Goal: Register for event/course

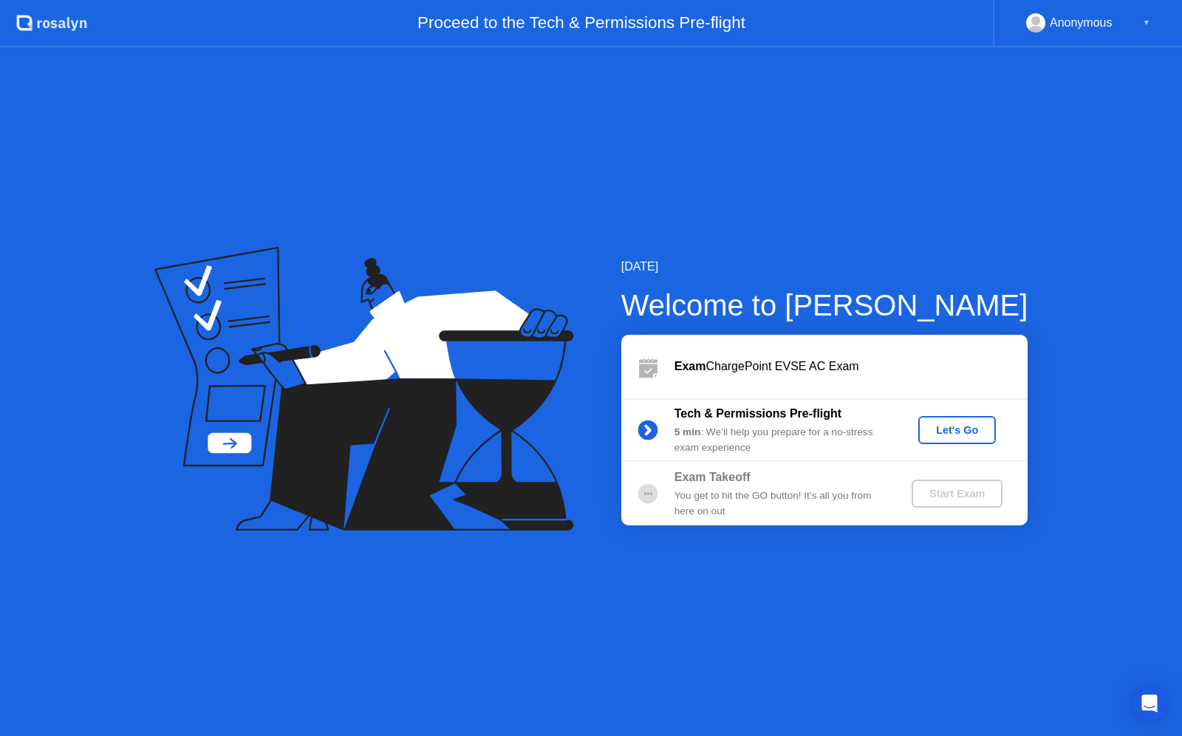
click at [948, 435] on div "Let's Go" at bounding box center [957, 430] width 66 height 12
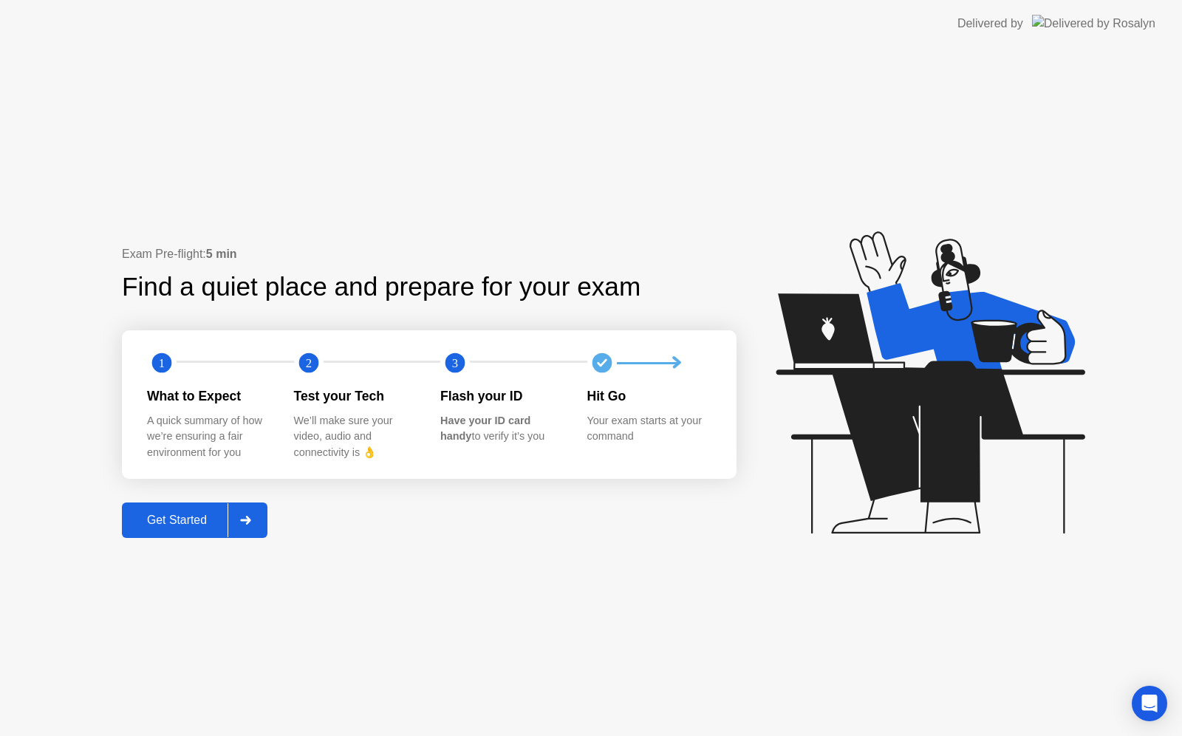
click at [1065, 642] on div "Exam Pre-flight: 5 min Find a quiet place and prepare for your exam 1 2 3 What …" at bounding box center [591, 391] width 1182 height 688
click at [1117, 214] on icon at bounding box center [926, 389] width 381 height 378
click at [1068, 589] on div "Exam Pre-flight: 5 min Find a quiet place and prepare for your exam 1 2 3 What …" at bounding box center [591, 391] width 1182 height 688
click at [806, 14] on header "Delivered by" at bounding box center [591, 23] width 1182 height 47
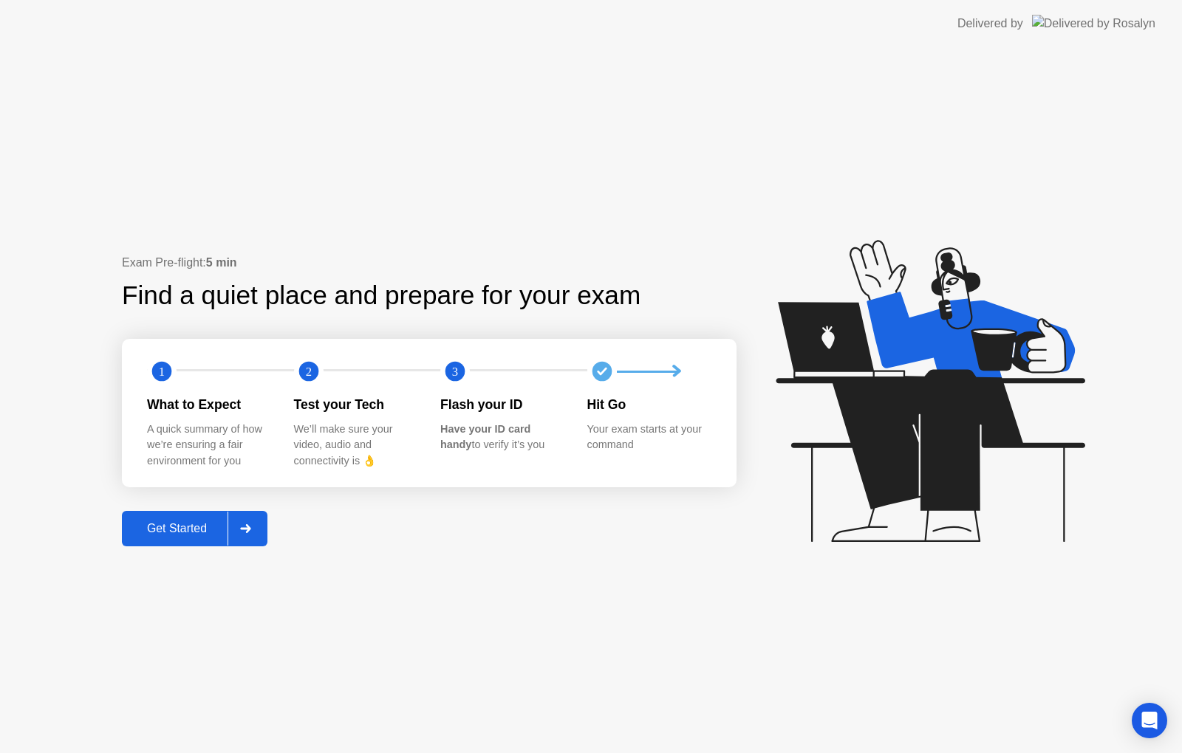
click at [721, 22] on header "Delivered by" at bounding box center [591, 23] width 1182 height 47
click at [1159, 21] on header "Delivered by" at bounding box center [591, 23] width 1182 height 47
click at [1162, 254] on div "Exam Pre-flight: 5 min Find a quiet place and prepare for your exam 1 2 3 What …" at bounding box center [591, 400] width 1182 height 706
click at [1114, 484] on icon at bounding box center [926, 398] width 381 height 378
click at [1148, 323] on div "Exam Pre-flight: 5 min Find a quiet place and prepare for your exam 1 2 3 What …" at bounding box center [591, 400] width 1182 height 706
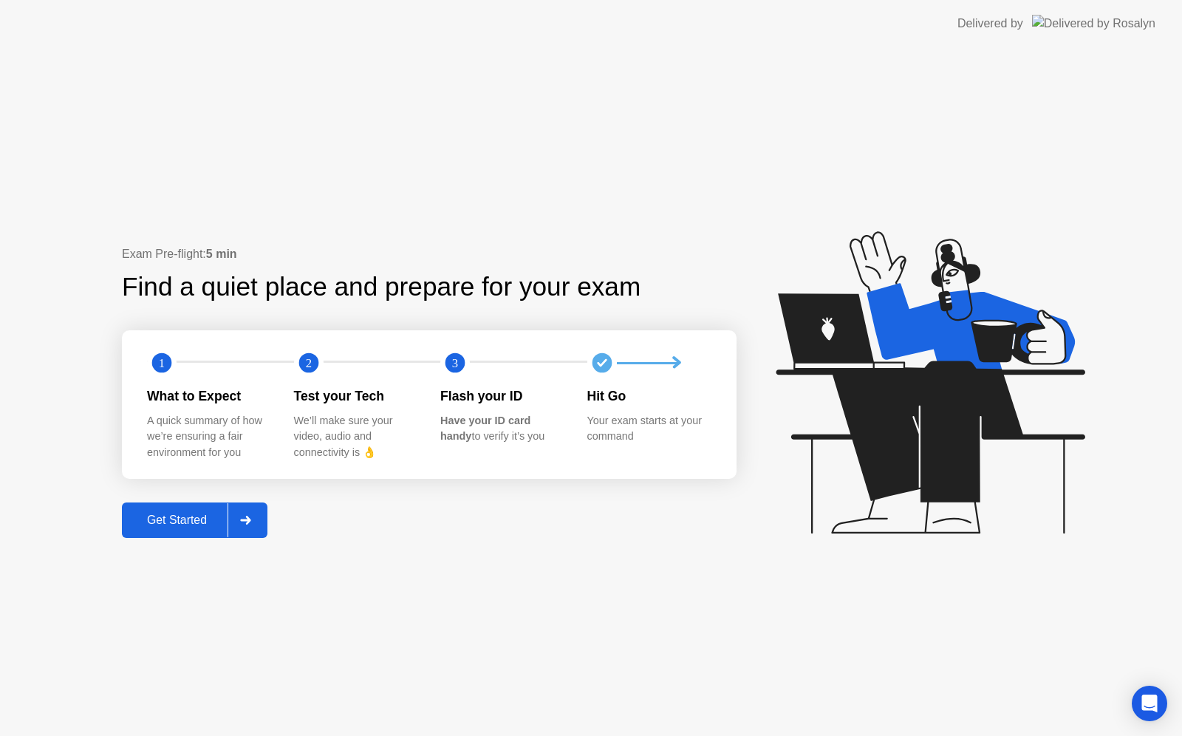
click at [62, 262] on div "Exam Pre-flight: 5 min Find a quiet place and prepare for your exam 1 2 3 What …" at bounding box center [591, 391] width 1182 height 688
click at [169, 514] on div "Get Started" at bounding box center [176, 519] width 101 height 13
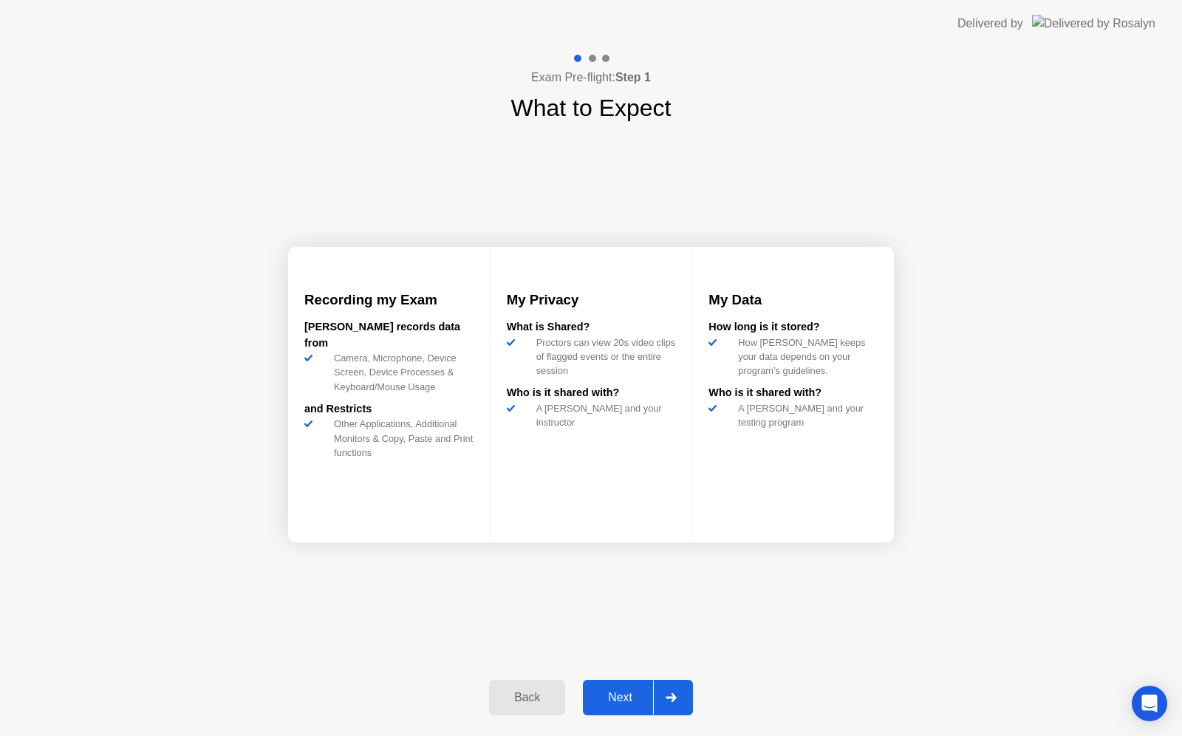
click at [614, 690] on div "Next" at bounding box center [620, 696] width 66 height 13
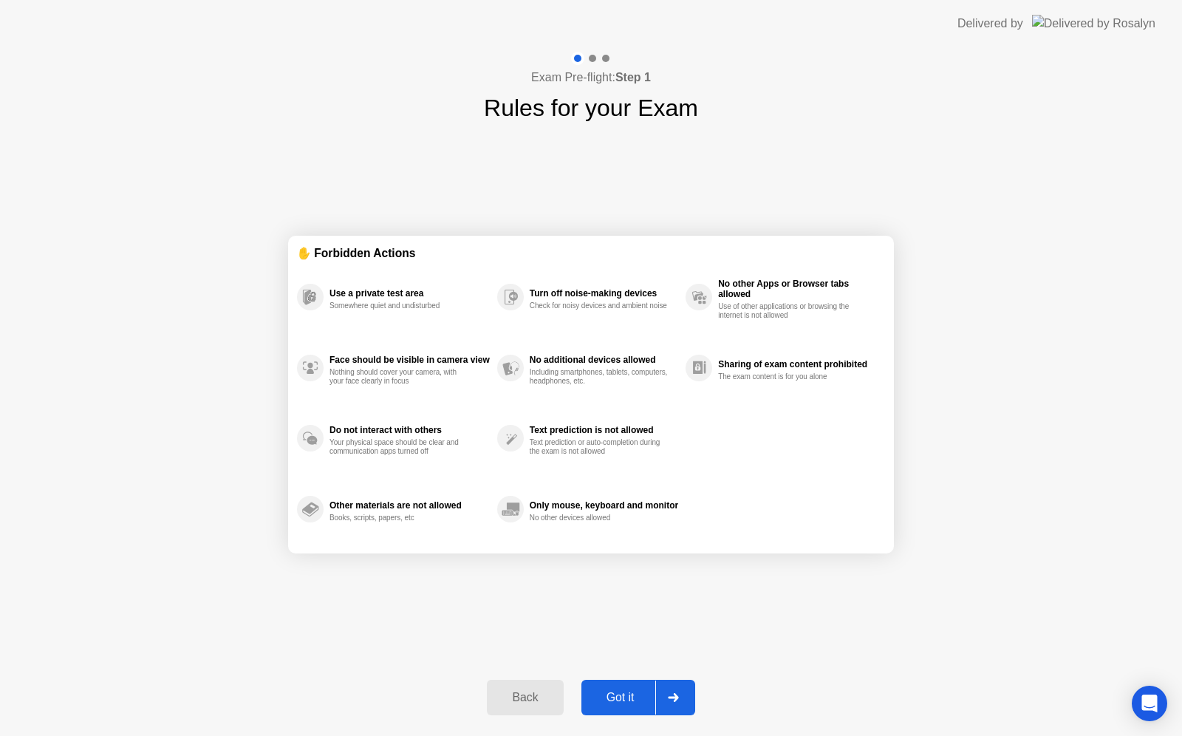
click at [635, 695] on div "Got it" at bounding box center [620, 696] width 69 height 13
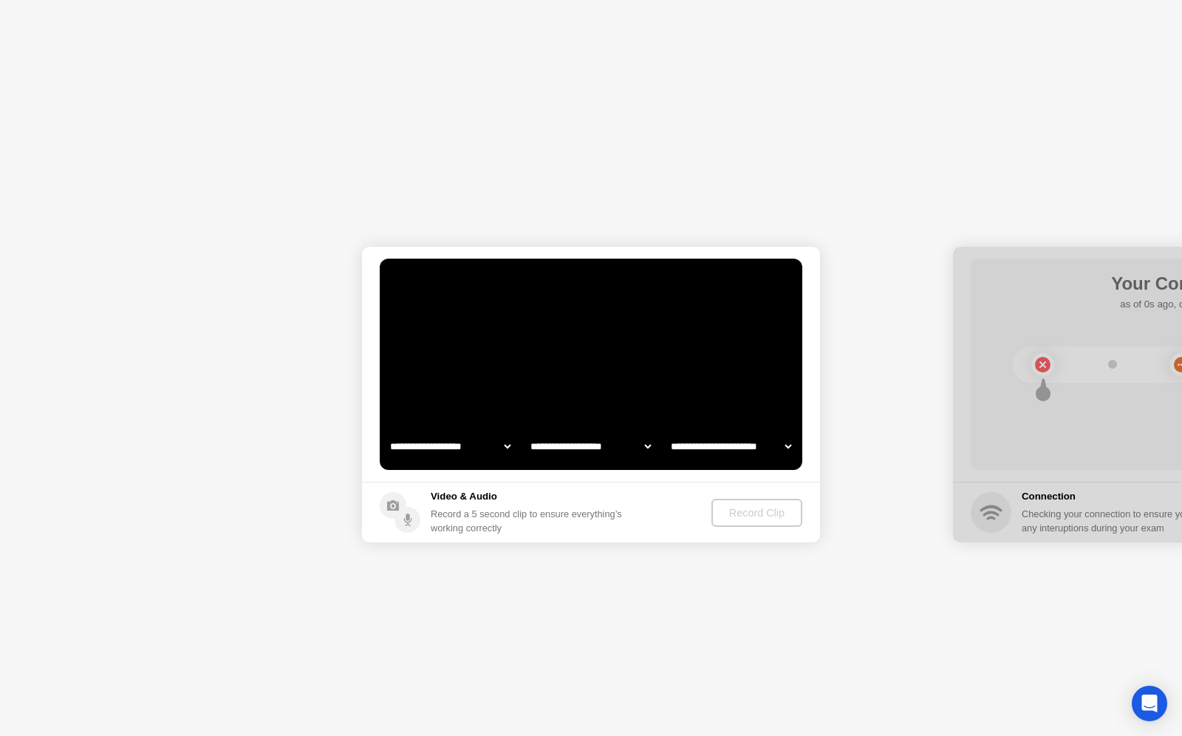
select select "**********"
select select "*******"
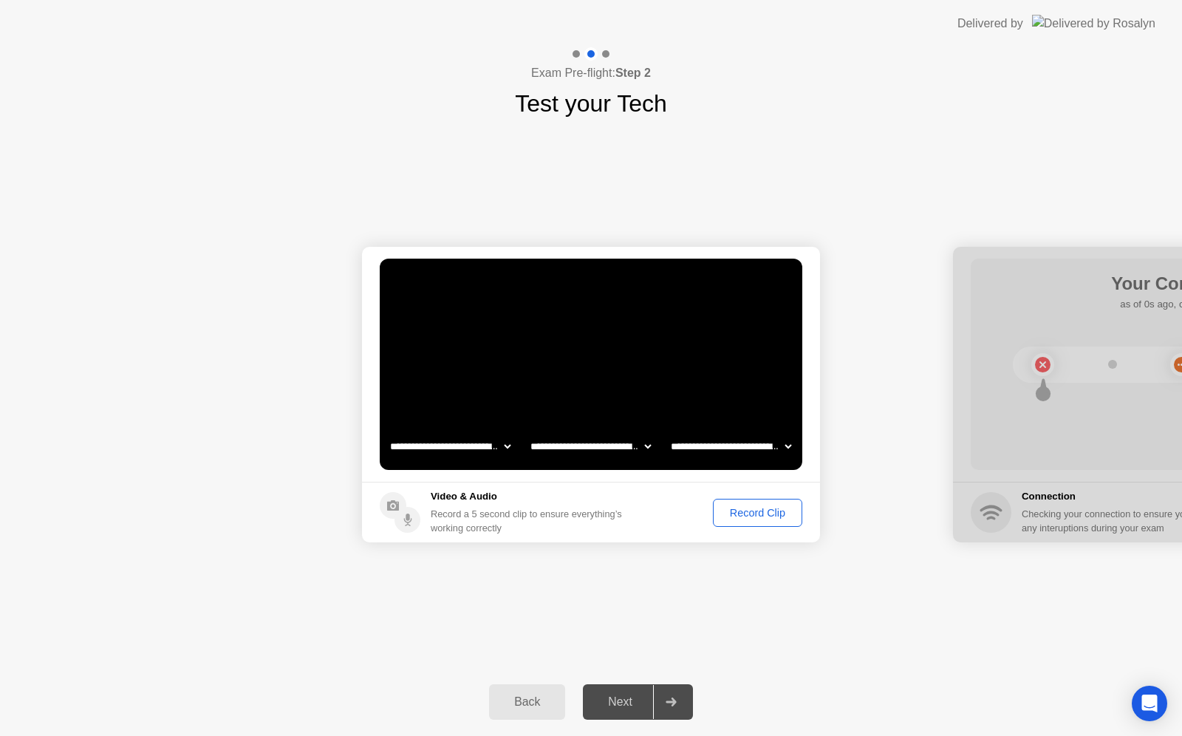
click at [744, 501] on button "Record Clip" at bounding box center [757, 512] width 89 height 28
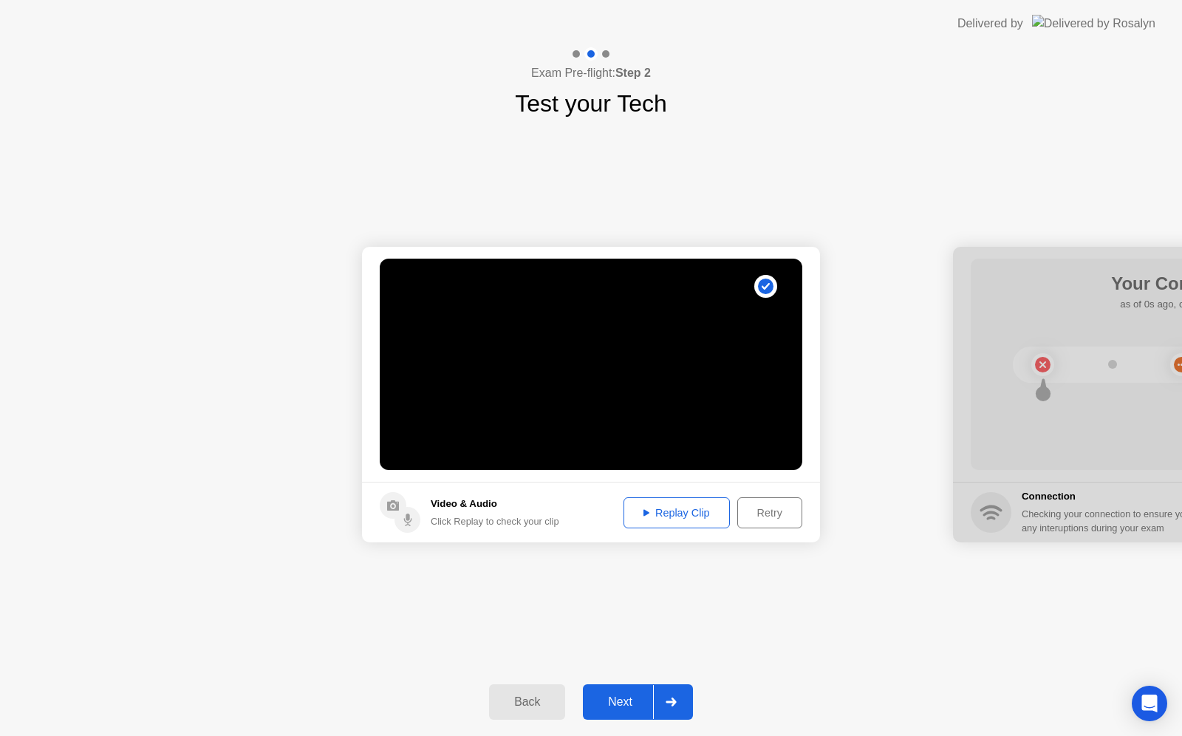
click at [693, 507] on div "Replay Clip" at bounding box center [676, 513] width 96 height 12
click at [631, 700] on div "Next" at bounding box center [620, 701] width 66 height 13
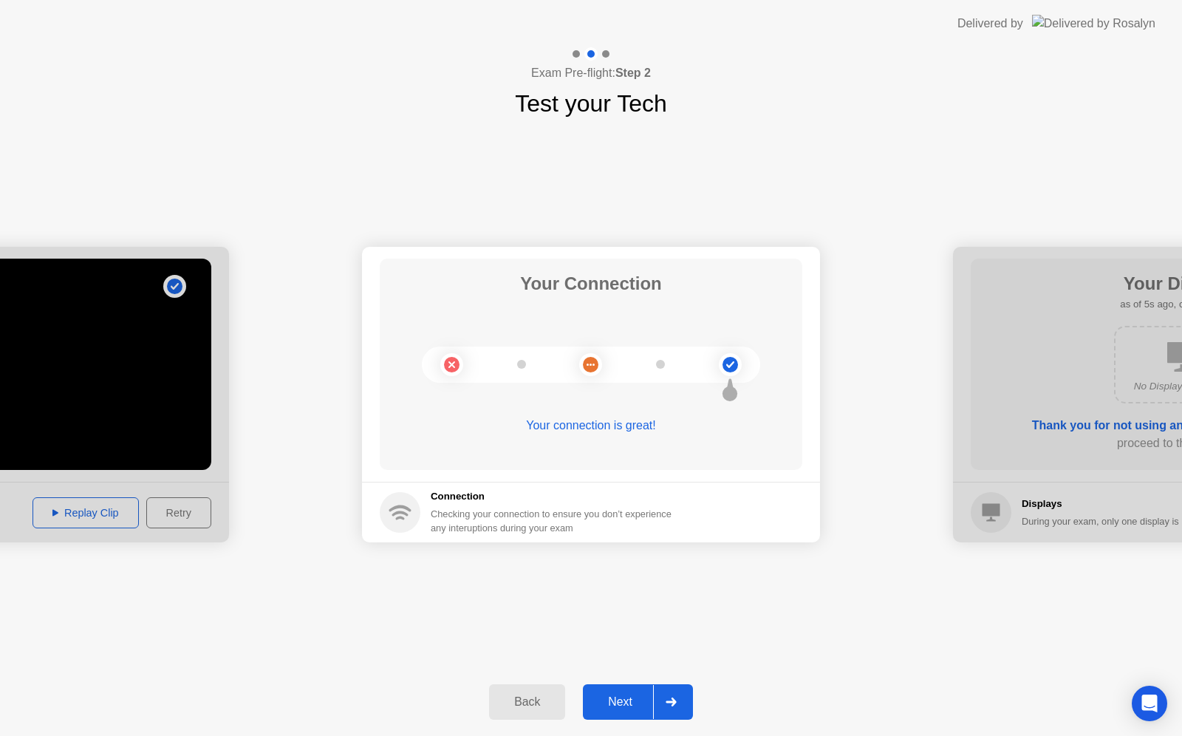
click at [639, 695] on div "Next" at bounding box center [620, 701] width 66 height 13
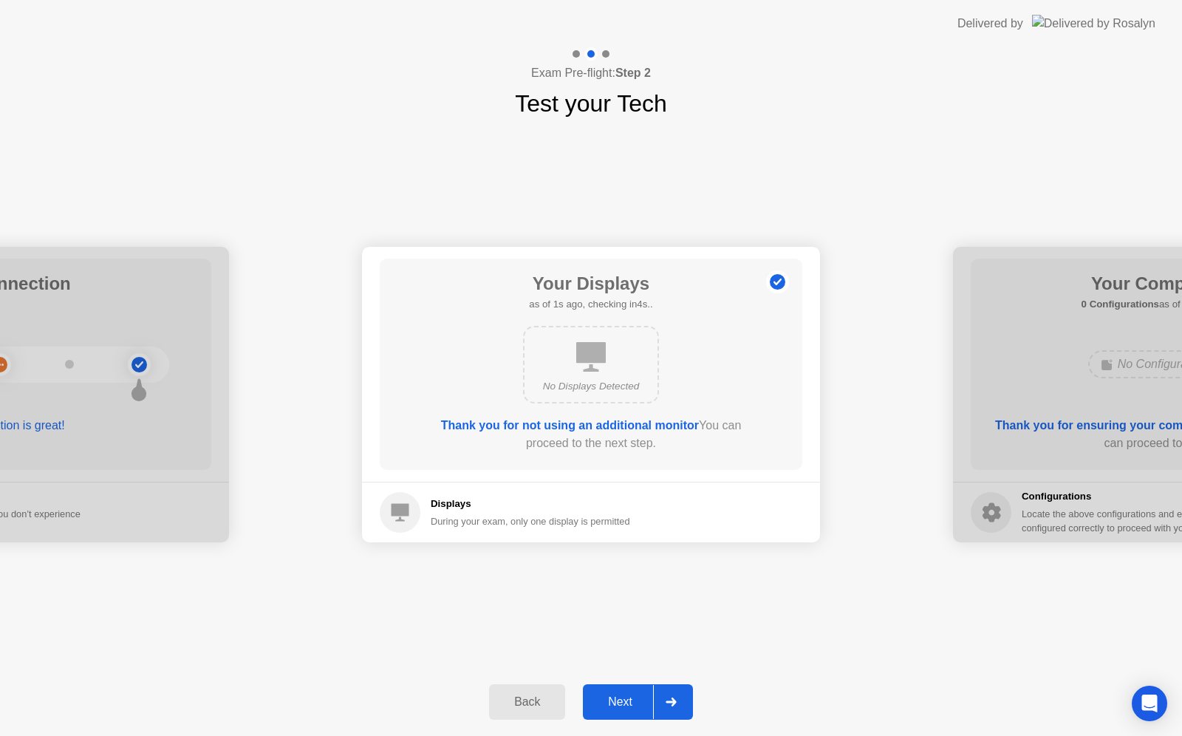
click at [673, 699] on icon at bounding box center [670, 701] width 10 height 9
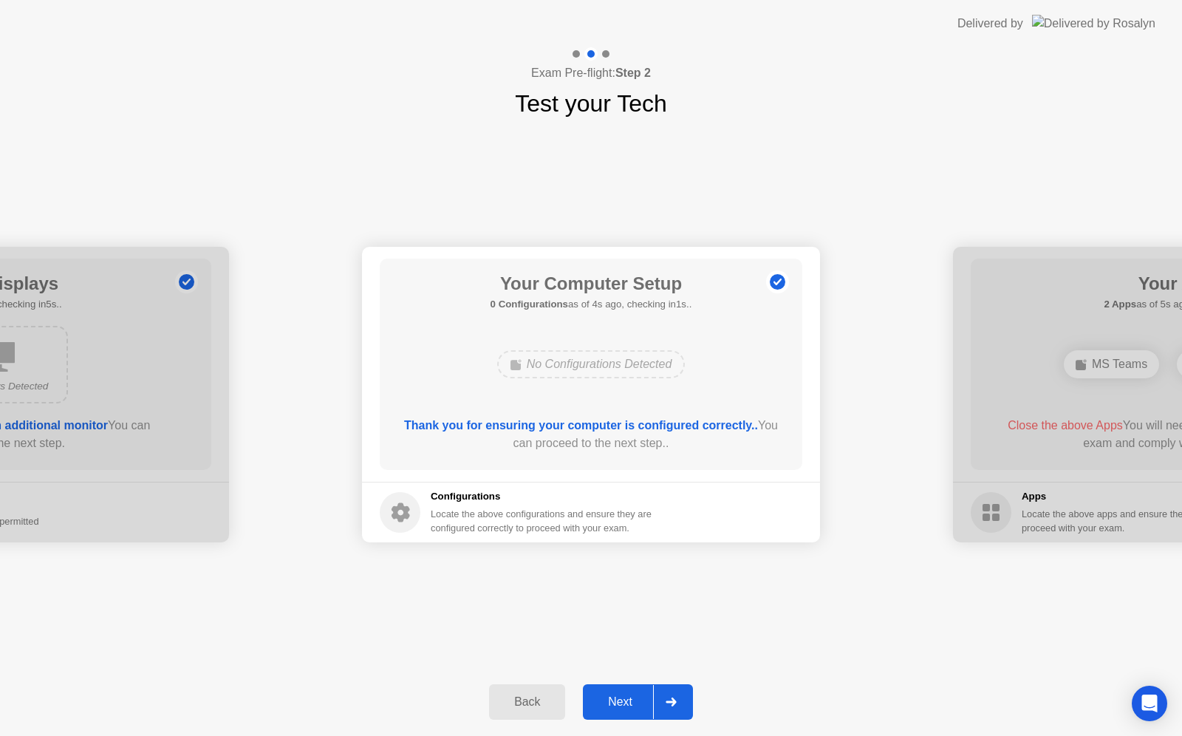
click at [648, 708] on div "Next" at bounding box center [620, 701] width 66 height 13
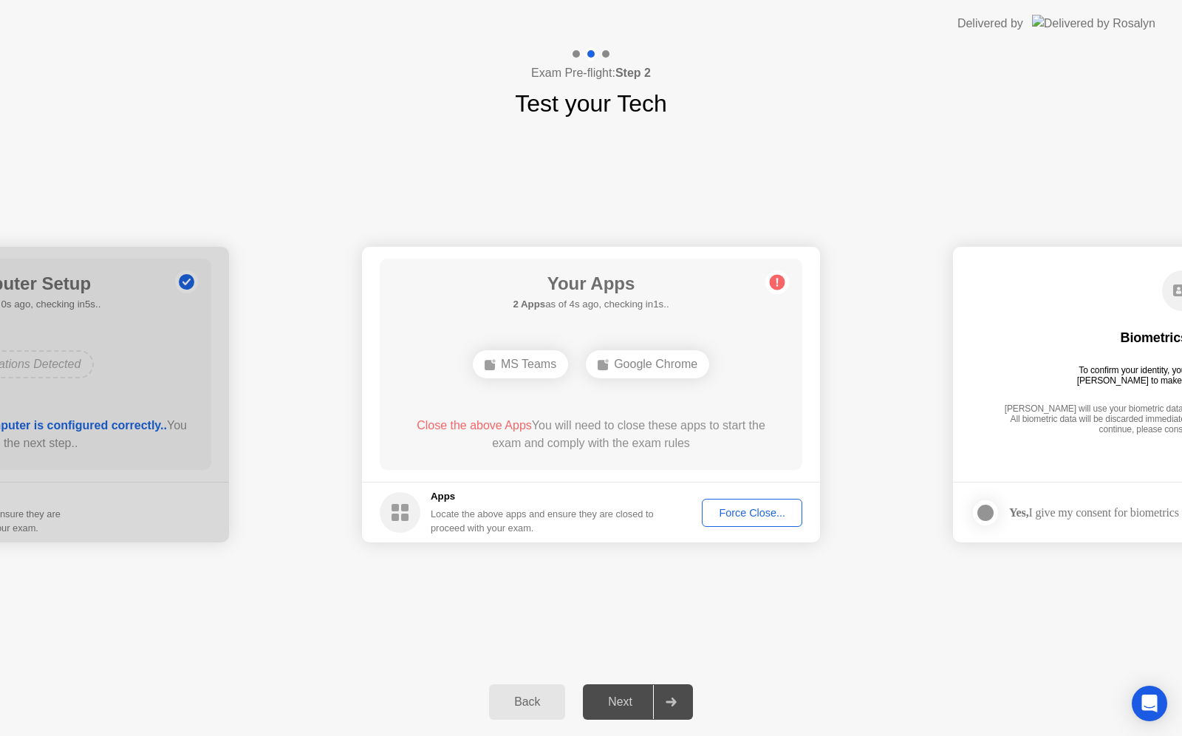
click at [642, 375] on div "Google Chrome" at bounding box center [647, 364] width 123 height 28
click at [738, 507] on div "Force Close..." at bounding box center [752, 513] width 90 height 12
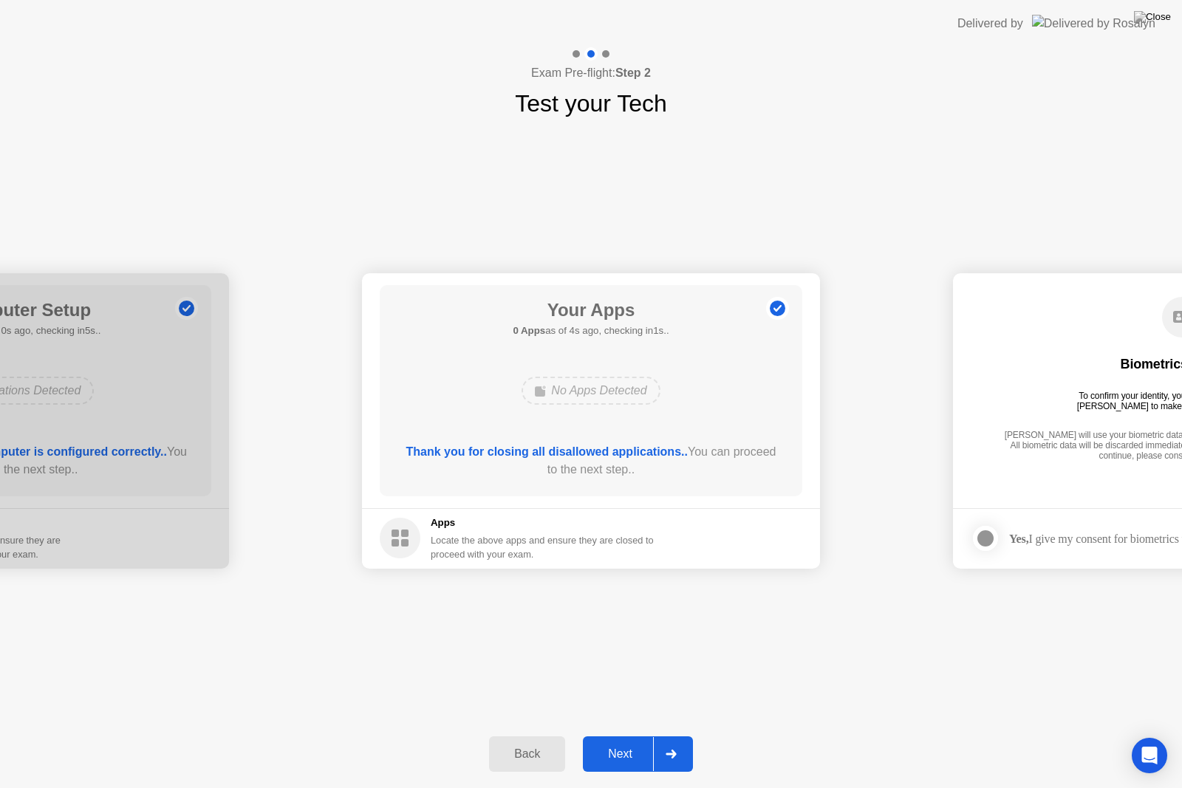
click at [647, 735] on button "Next" at bounding box center [638, 753] width 110 height 35
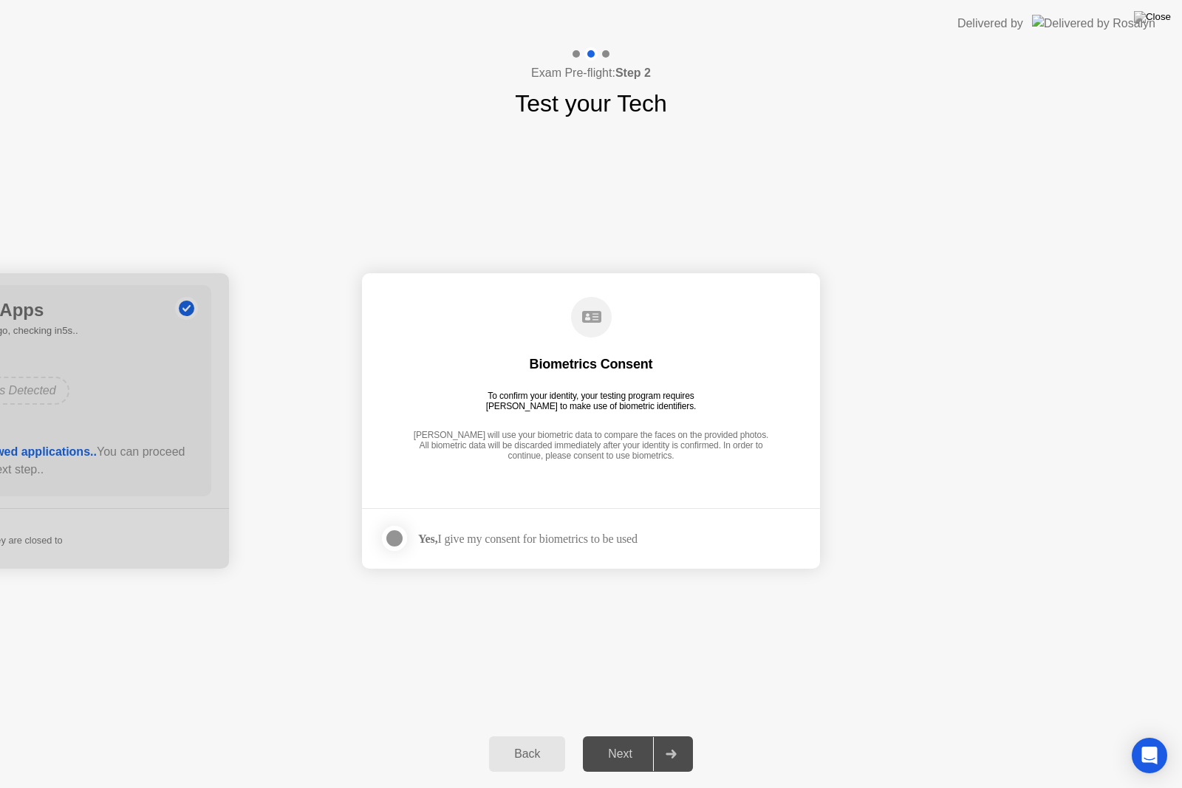
click at [651, 735] on div "Next" at bounding box center [620, 753] width 66 height 13
click at [628, 735] on div "Next" at bounding box center [620, 753] width 66 height 13
click at [668, 735] on icon at bounding box center [670, 754] width 11 height 9
click at [642, 735] on div "Next" at bounding box center [620, 753] width 66 height 13
click at [403, 536] on div at bounding box center [394, 538] width 18 height 18
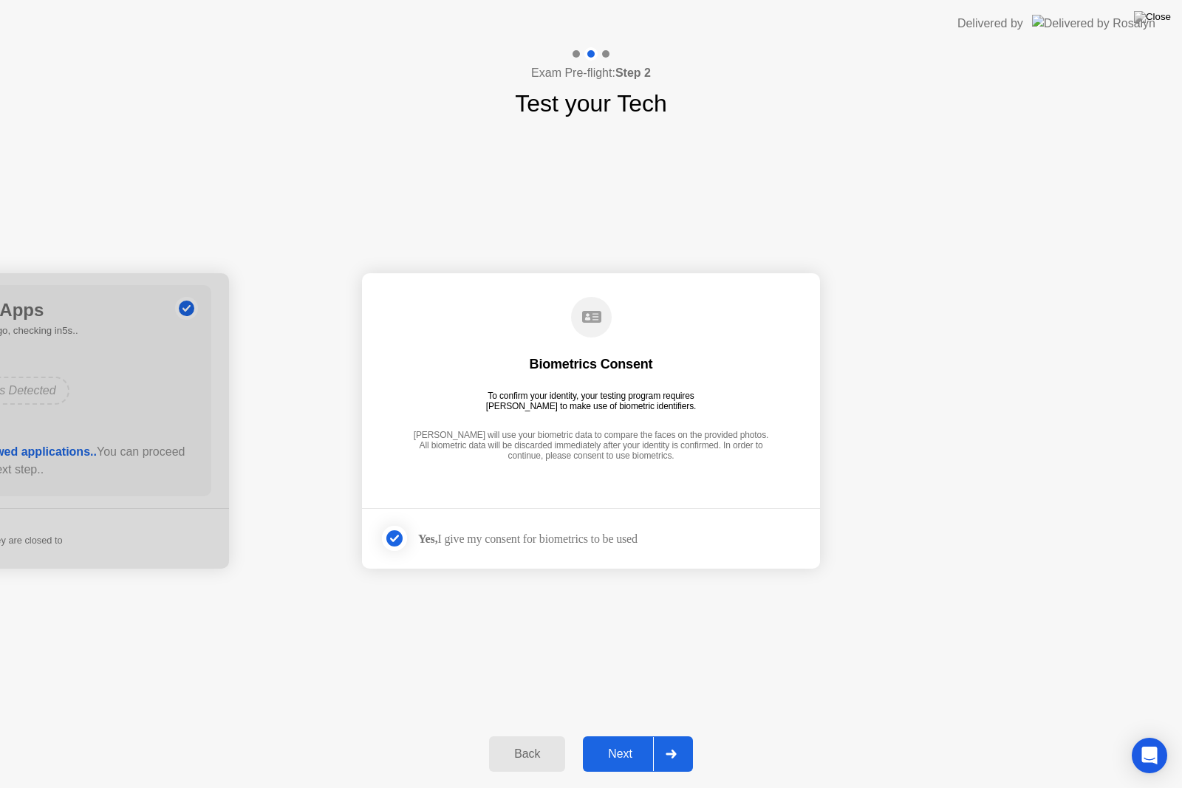
click at [661, 735] on div at bounding box center [670, 754] width 35 height 34
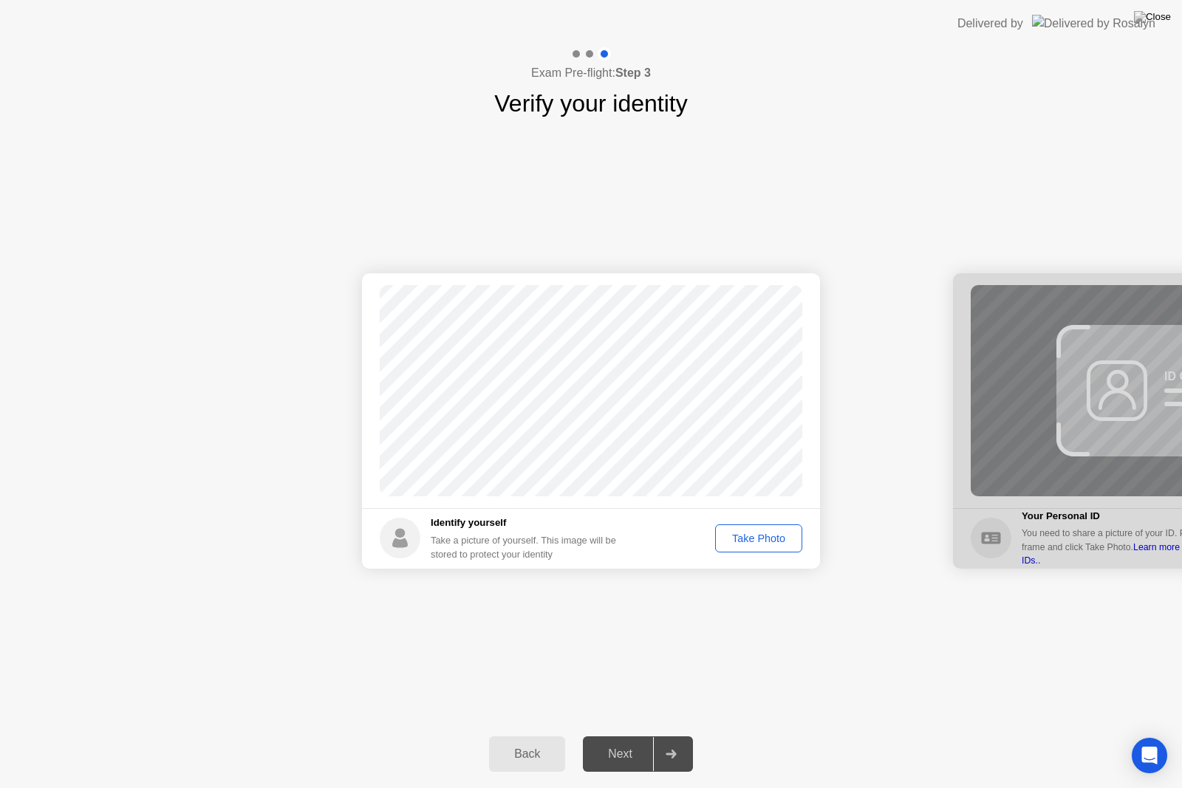
click at [792, 541] on div "Take Photo" at bounding box center [758, 538] width 77 height 12
click at [662, 735] on div at bounding box center [670, 754] width 35 height 34
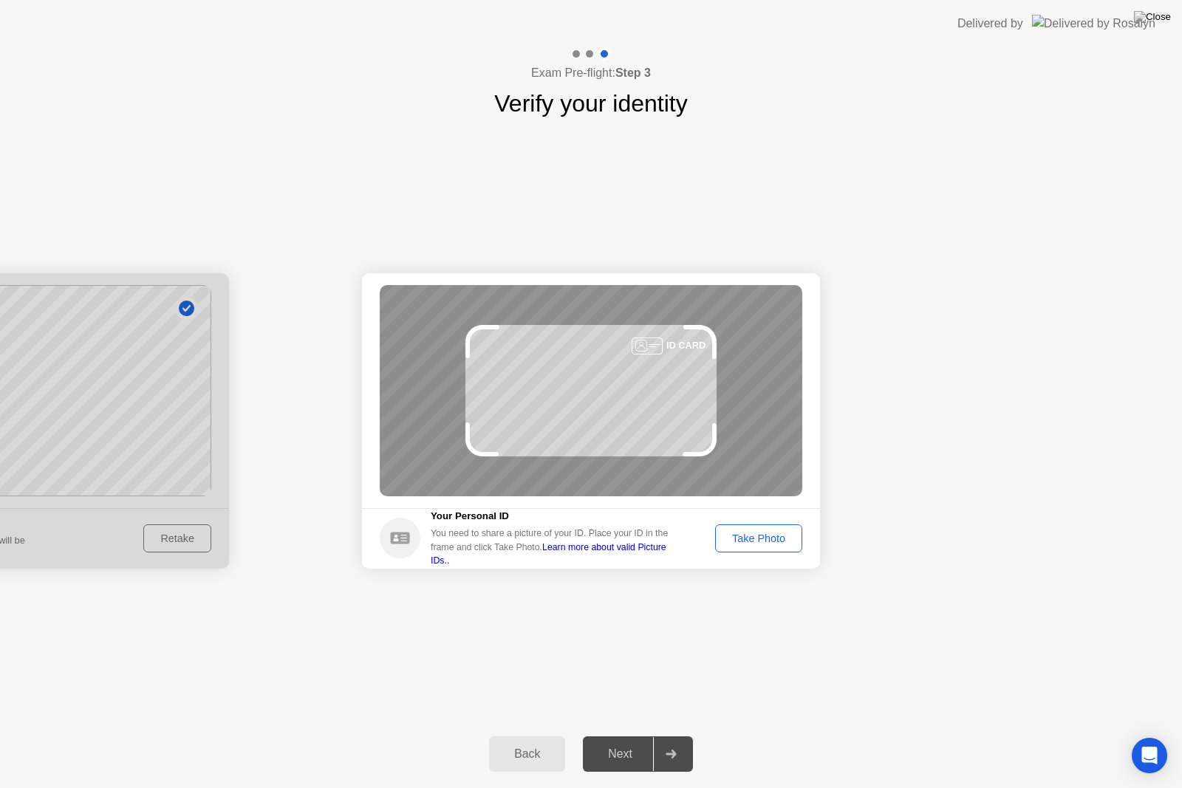
click at [755, 542] on div "Take Photo" at bounding box center [758, 538] width 77 height 12
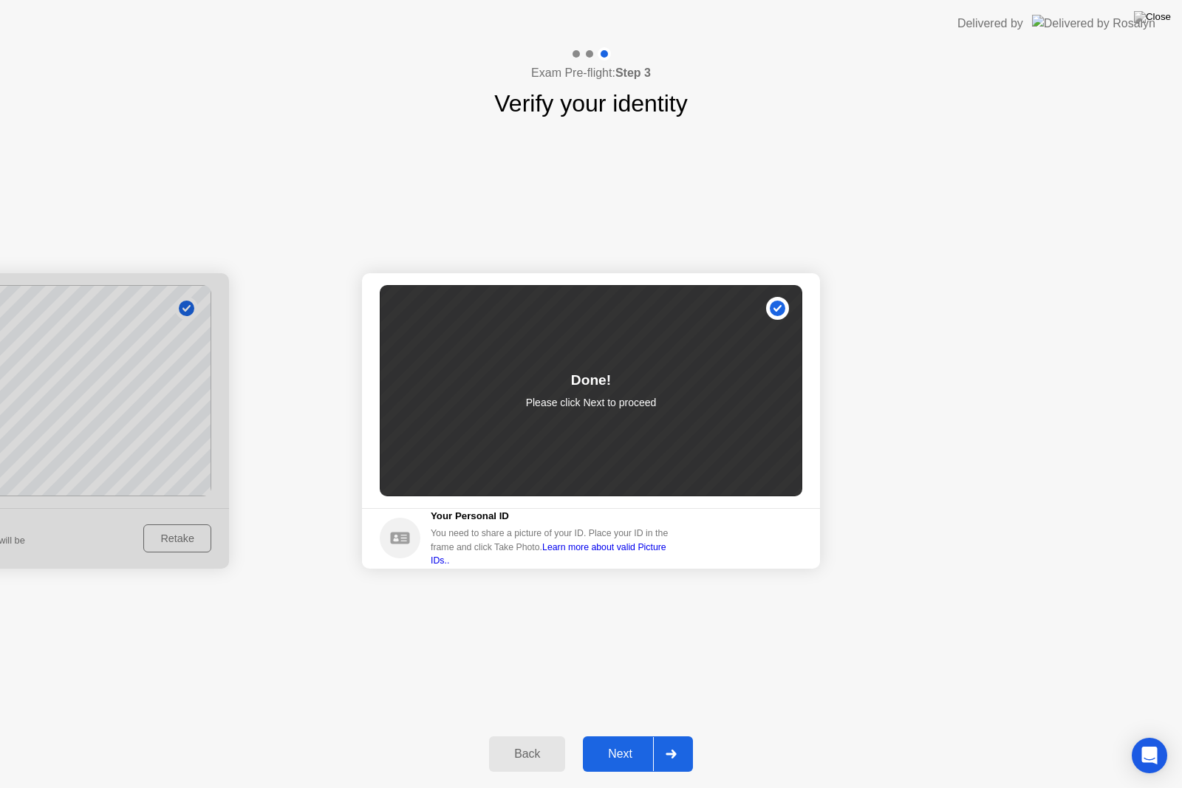
click at [656, 735] on div at bounding box center [670, 754] width 35 height 34
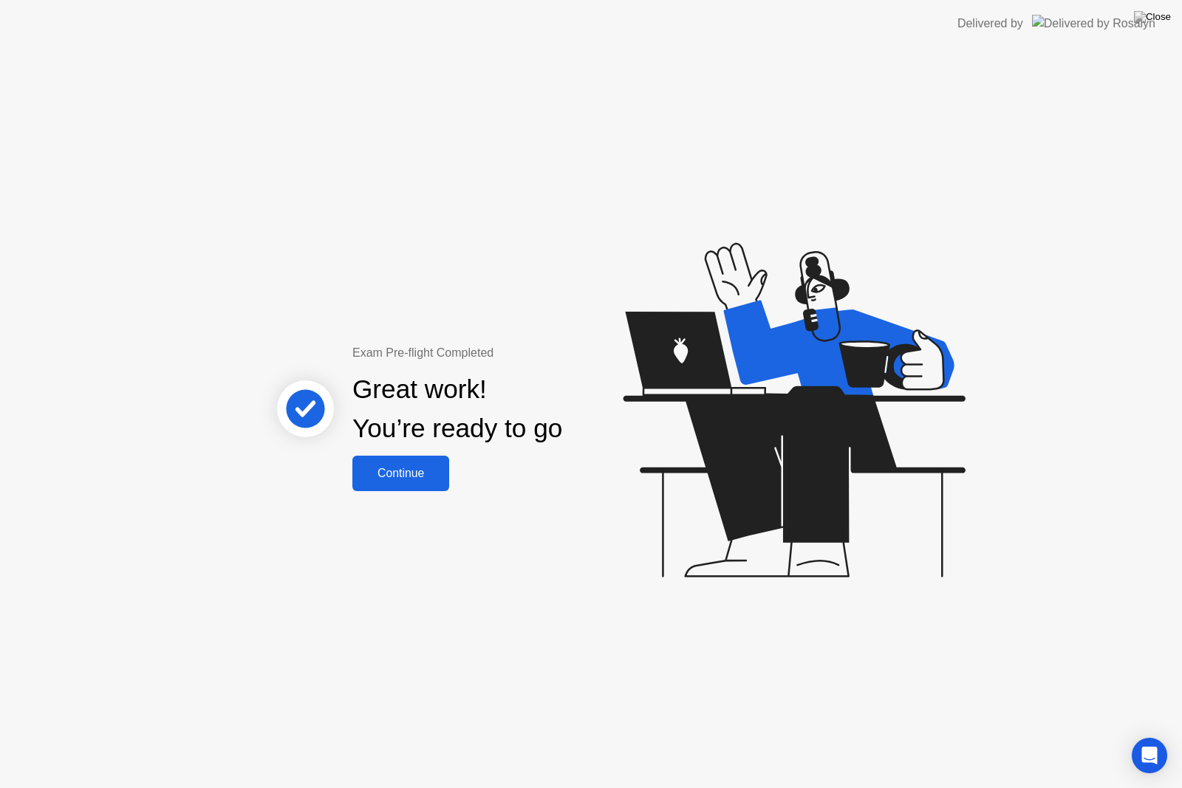
click at [442, 482] on button "Continue" at bounding box center [400, 473] width 97 height 35
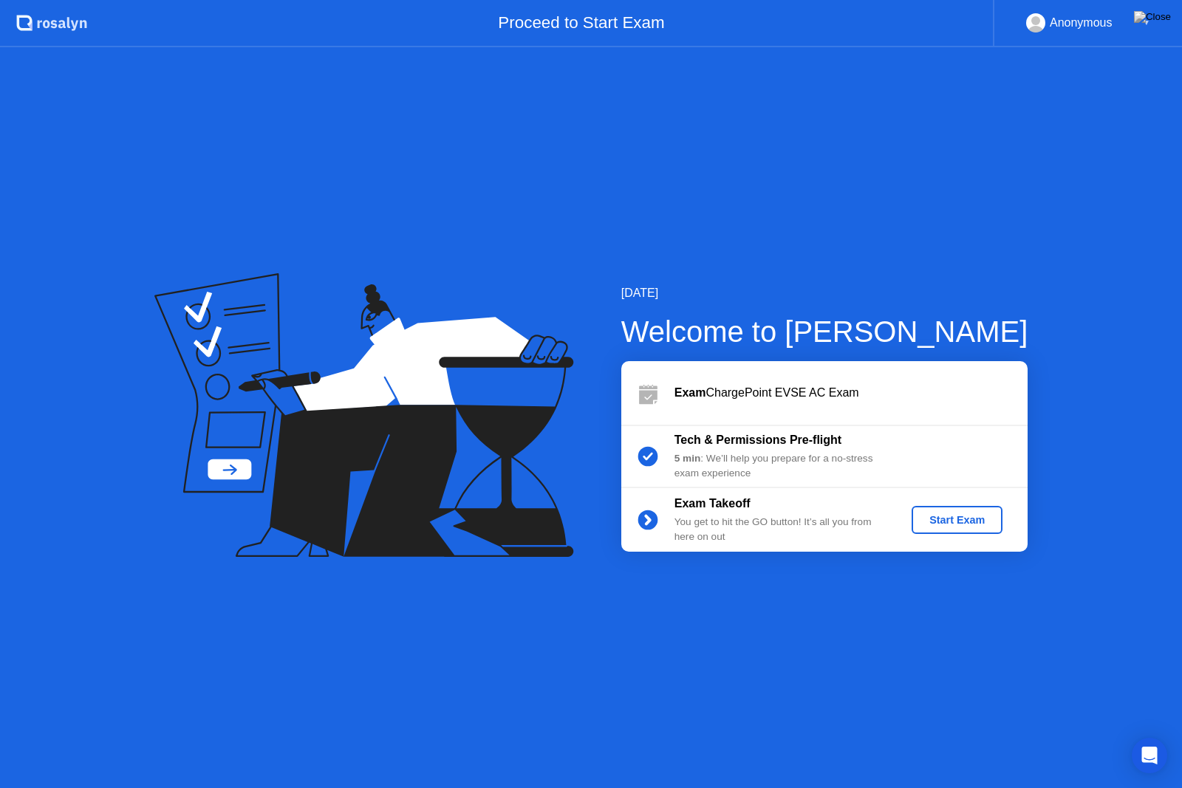
click at [968, 521] on div "Start Exam" at bounding box center [956, 520] width 79 height 12
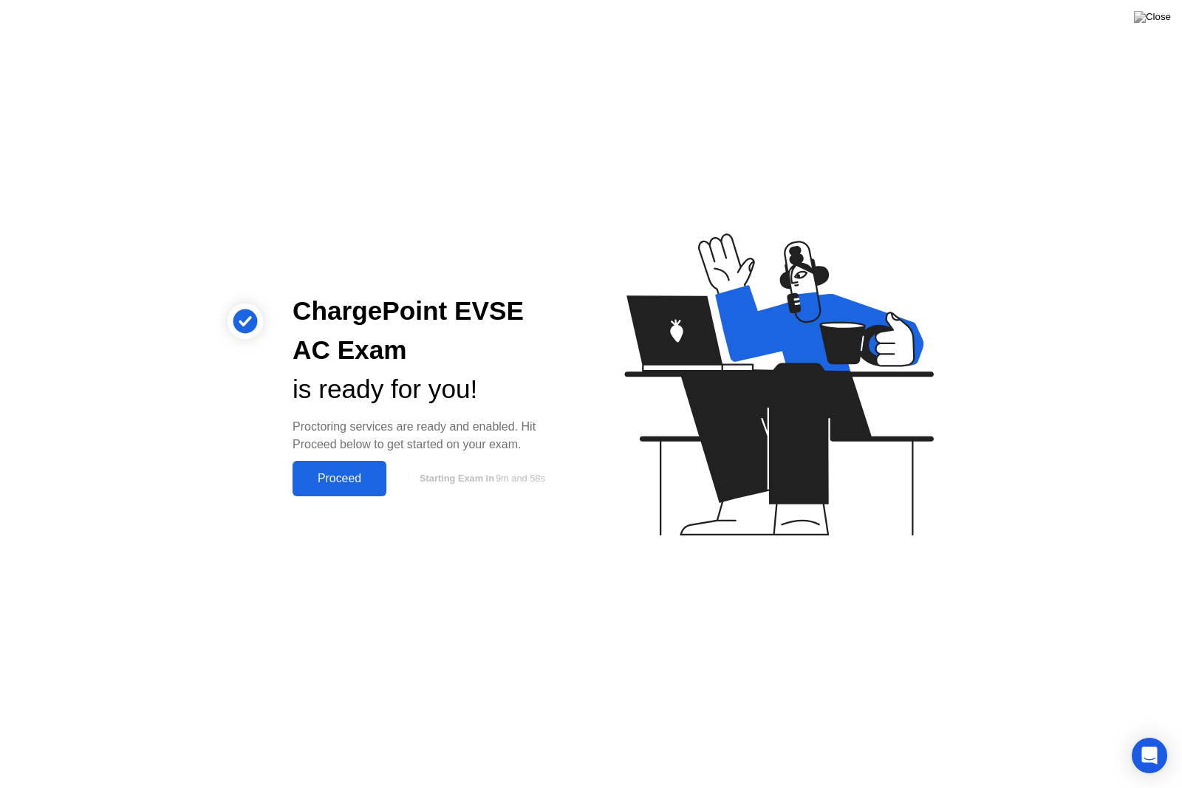
click at [356, 480] on div "Proceed" at bounding box center [339, 478] width 85 height 13
